Goal: Transaction & Acquisition: Purchase product/service

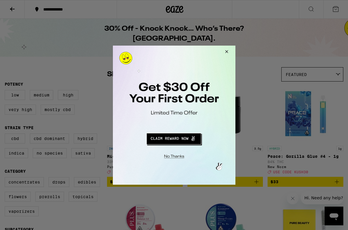
click at [228, 51] on button "Close Modal" at bounding box center [226, 52] width 16 height 14
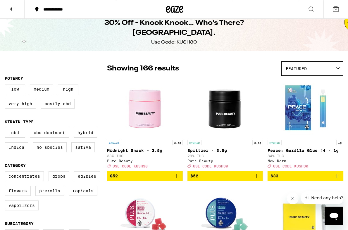
scroll to position [11, 0]
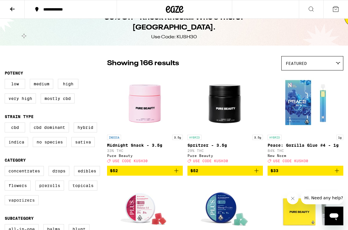
click at [30, 205] on label "Vaporizers" at bounding box center [22, 200] width 34 height 10
click at [6, 167] on input "Vaporizers" at bounding box center [6, 167] width 0 height 0
checkbox input "true"
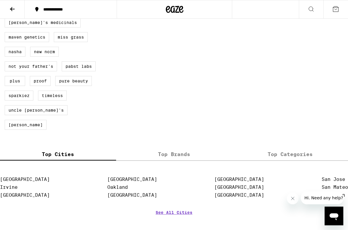
scroll to position [507, 0]
